Goal: Information Seeking & Learning: Learn about a topic

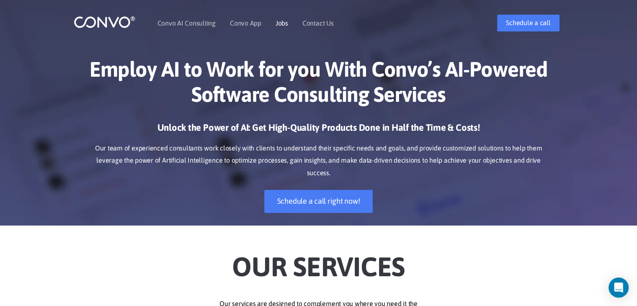
click at [285, 22] on link "Jobs" at bounding box center [282, 23] width 13 height 7
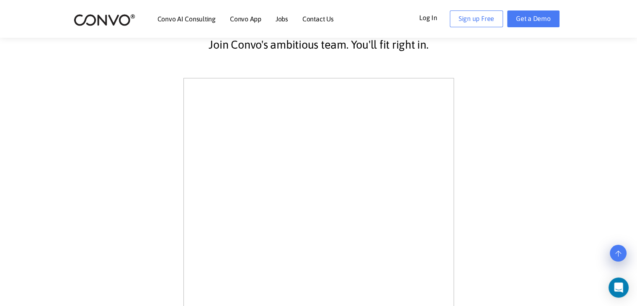
scroll to position [216, 0]
click at [528, 143] on div "Join Convo's ambitious team. You'll fit right in." at bounding box center [318, 309] width 465 height 583
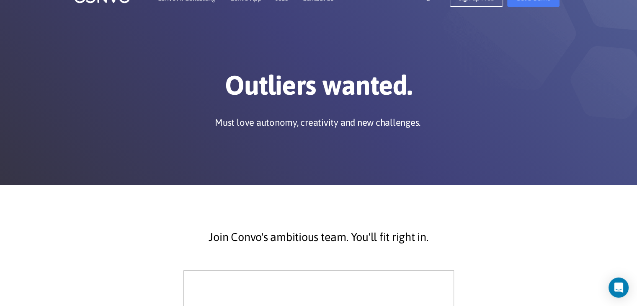
scroll to position [0, 0]
